Goal: Task Accomplishment & Management: Manage account settings

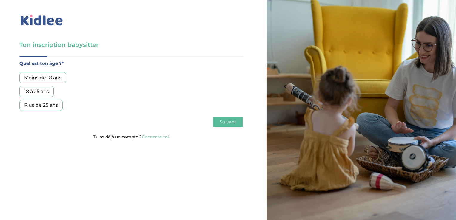
click at [158, 136] on link "Connecte-toi" at bounding box center [155, 136] width 27 height 5
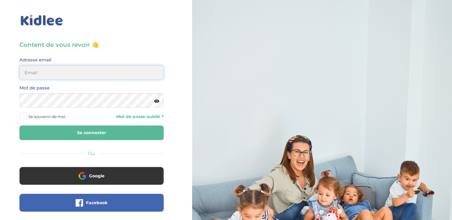
click at [124, 70] on input "email" at bounding box center [91, 72] width 144 height 14
type input "melaniesann@yahoo.com"
click at [19, 126] on button "Se connecter" at bounding box center [91, 133] width 144 height 15
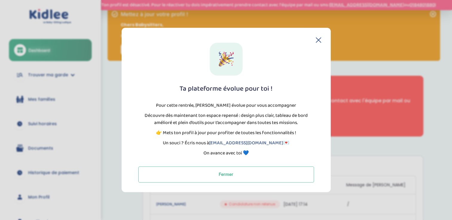
click at [318, 39] on icon at bounding box center [318, 39] width 5 height 5
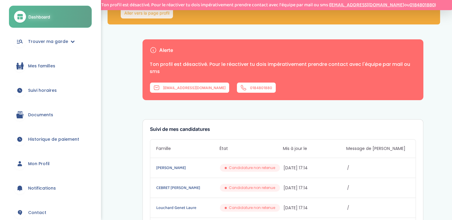
scroll to position [47, 0]
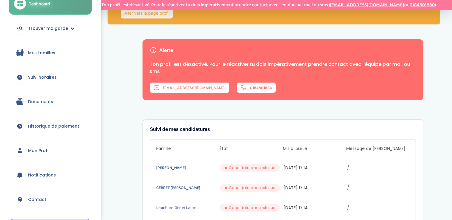
click at [42, 151] on span "Mon Profil" at bounding box center [38, 151] width 21 height 6
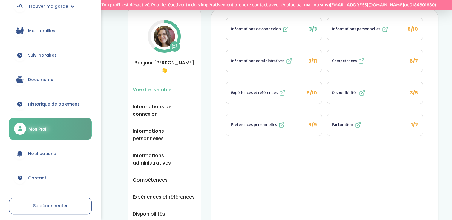
scroll to position [92, 0]
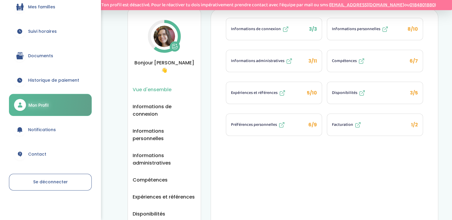
click at [36, 154] on span "Contact" at bounding box center [37, 154] width 18 height 6
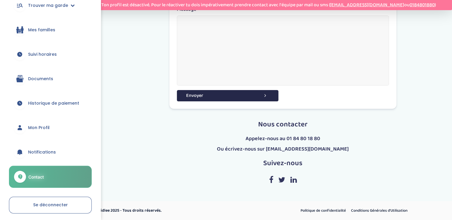
scroll to position [70, 0]
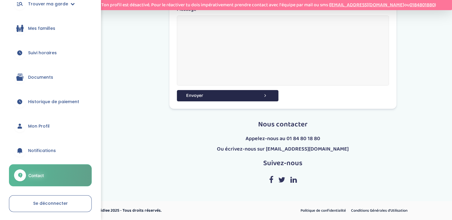
click at [46, 150] on span "Notifications" at bounding box center [42, 151] width 28 height 6
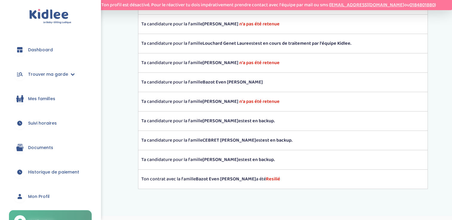
scroll to position [94, 0]
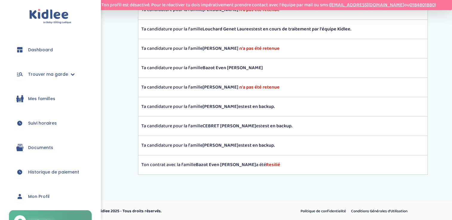
click at [47, 146] on span "Documents" at bounding box center [40, 148] width 25 height 6
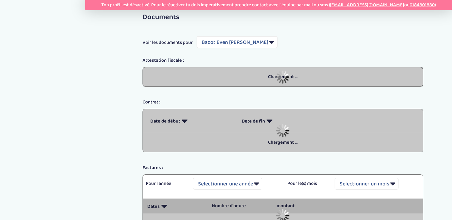
select select "1962"
select select "2024"
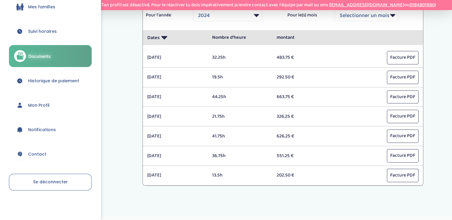
scroll to position [193, 0]
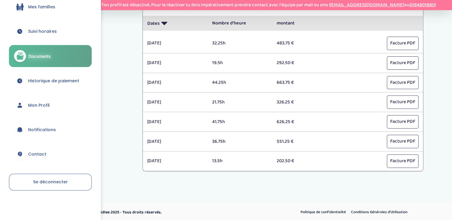
click at [42, 105] on span "Mon Profil" at bounding box center [38, 105] width 21 height 6
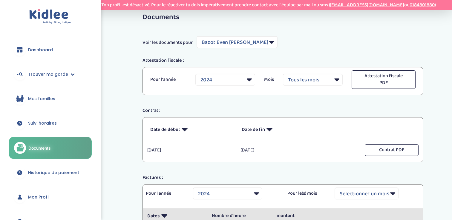
select select "1962"
select select "2024"
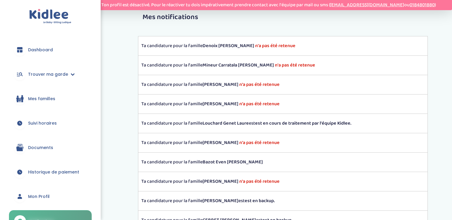
scroll to position [94, 0]
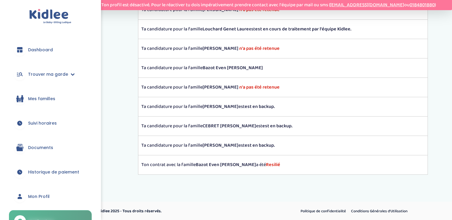
click at [49, 50] on span "Dashboard" at bounding box center [40, 50] width 25 height 6
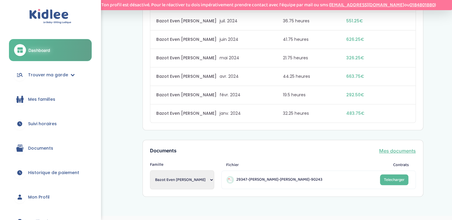
scroll to position [547, 0]
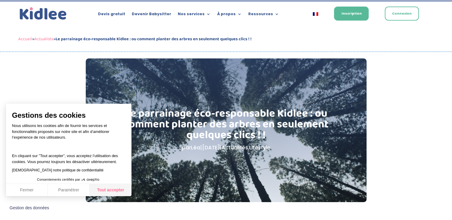
click at [116, 192] on button "Tout accepter" at bounding box center [111, 190] width 42 height 13
checkbox input "true"
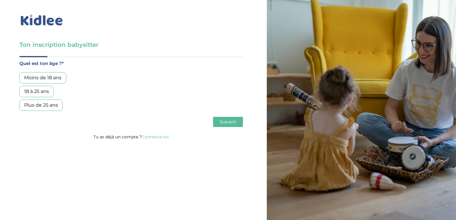
click at [161, 136] on link "Connecte-toi" at bounding box center [155, 136] width 27 height 5
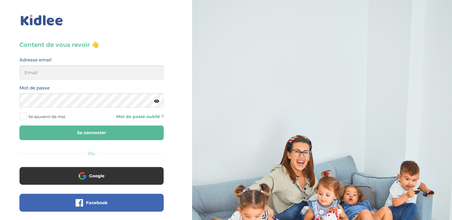
click at [94, 71] on input "email" at bounding box center [91, 72] width 144 height 14
type input "melaniesann@yahoo.com"
click at [19, 126] on button "Se connecter" at bounding box center [91, 133] width 144 height 15
